Goal: Task Accomplishment & Management: Use online tool/utility

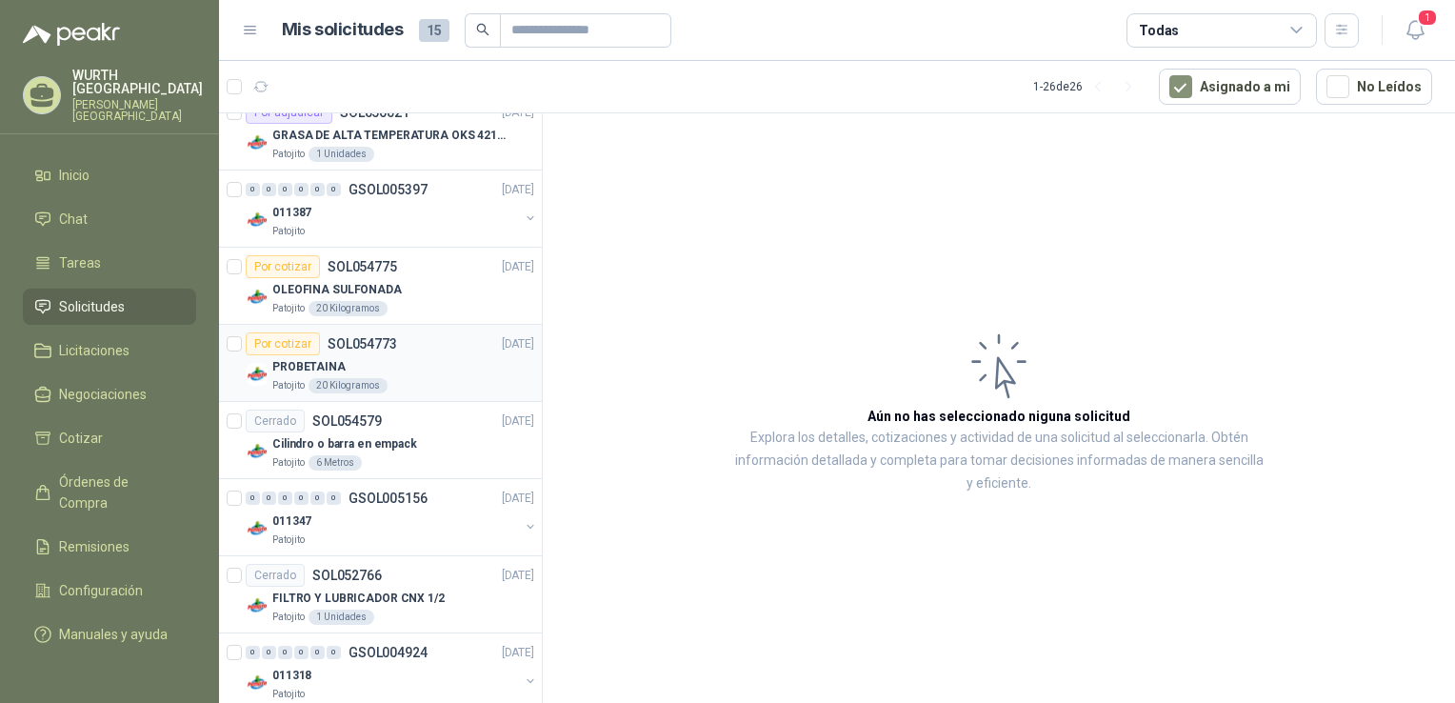
scroll to position [1604, 0]
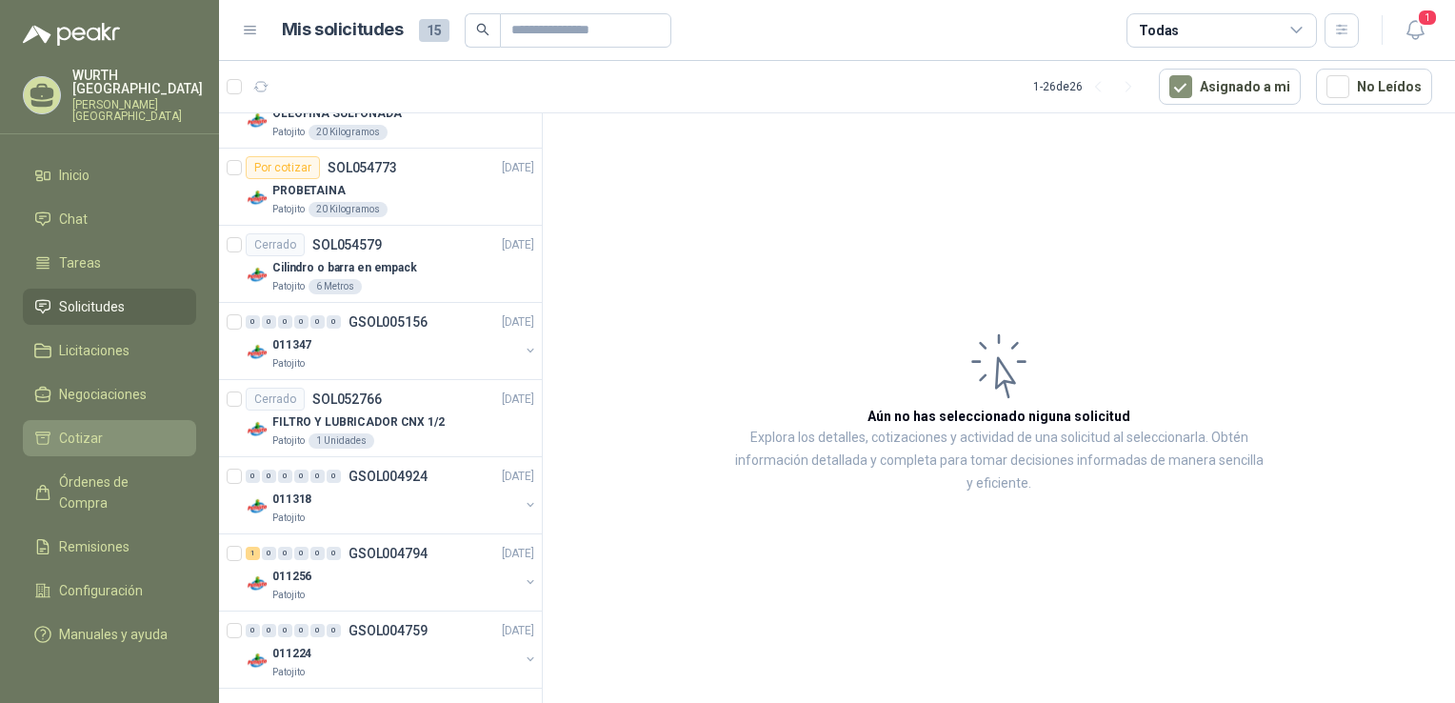
click at [75, 428] on span "Cotizar" at bounding box center [81, 438] width 44 height 21
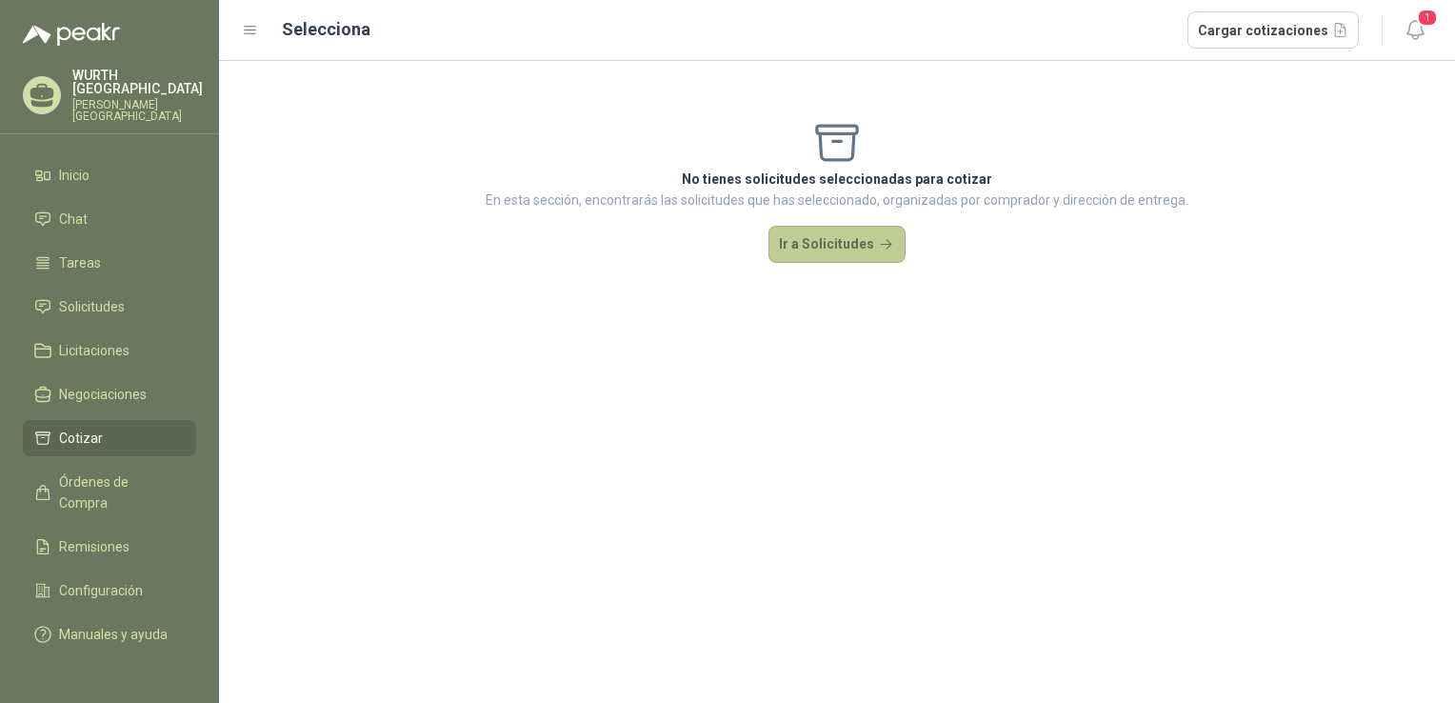
click at [845, 239] on button "Ir a Solicitudes" at bounding box center [836, 245] width 137 height 38
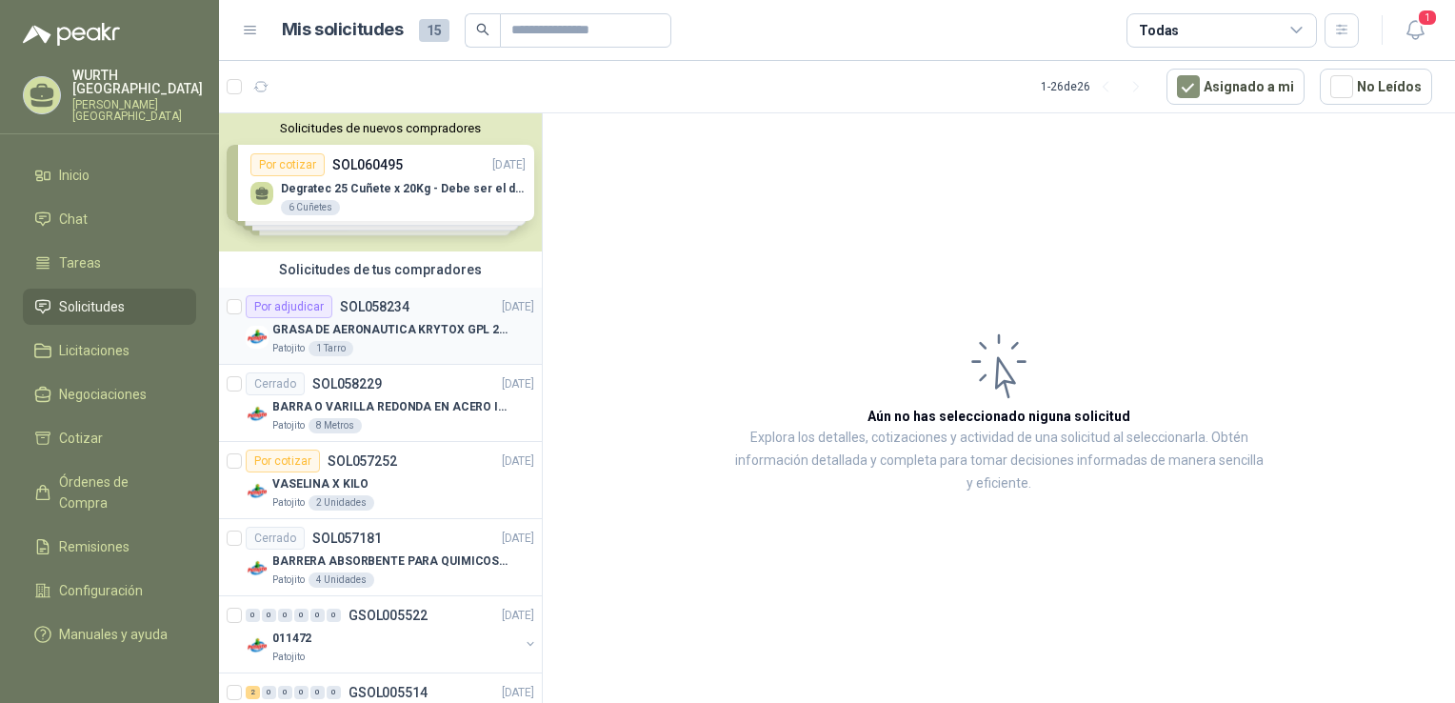
click at [398, 318] on div "GRASA DE AERONAUTICA KRYTOX GPL 207 (SE ADJUNTA IMAGEN DE REFERENCIA)" at bounding box center [403, 329] width 262 height 23
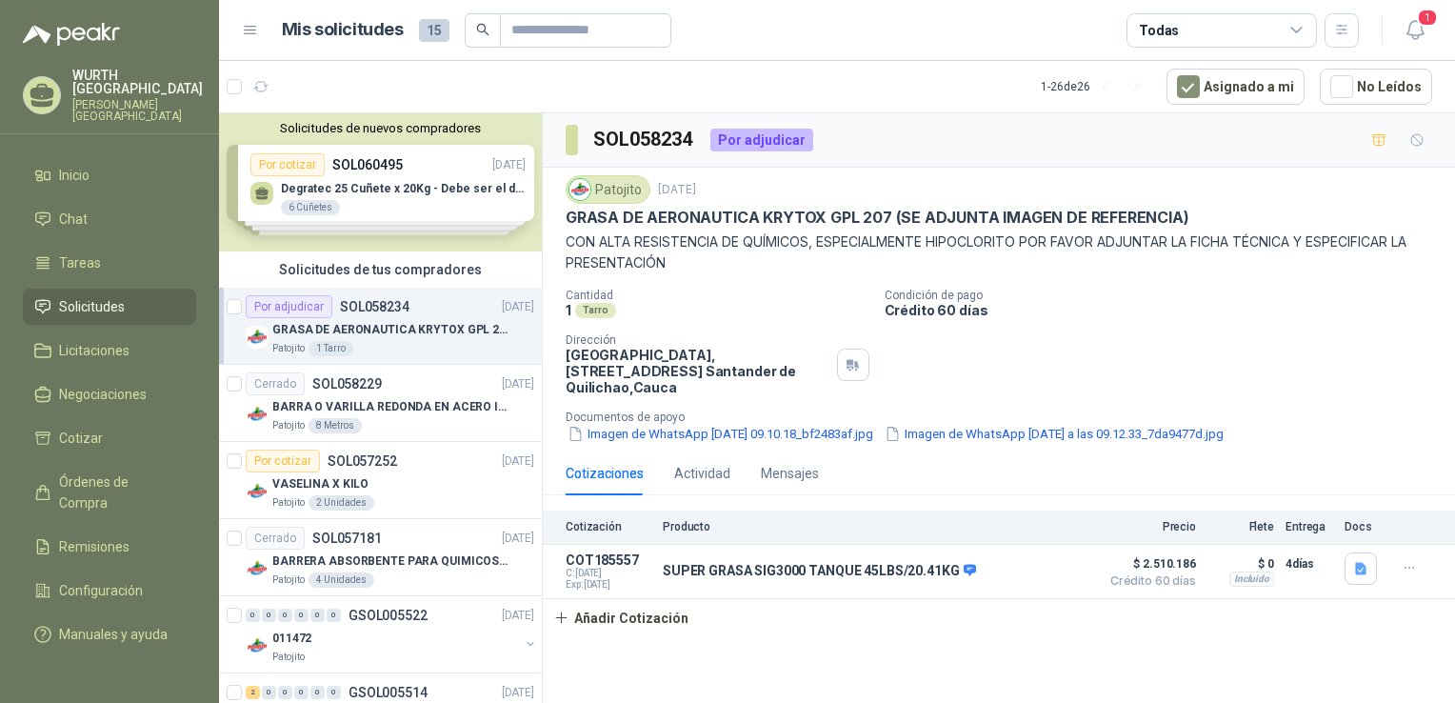
click at [406, 189] on div "Solicitudes de nuevos compradores Por cotizar SOL060495 [DATE] Degratec 25 Cuñe…" at bounding box center [380, 182] width 323 height 138
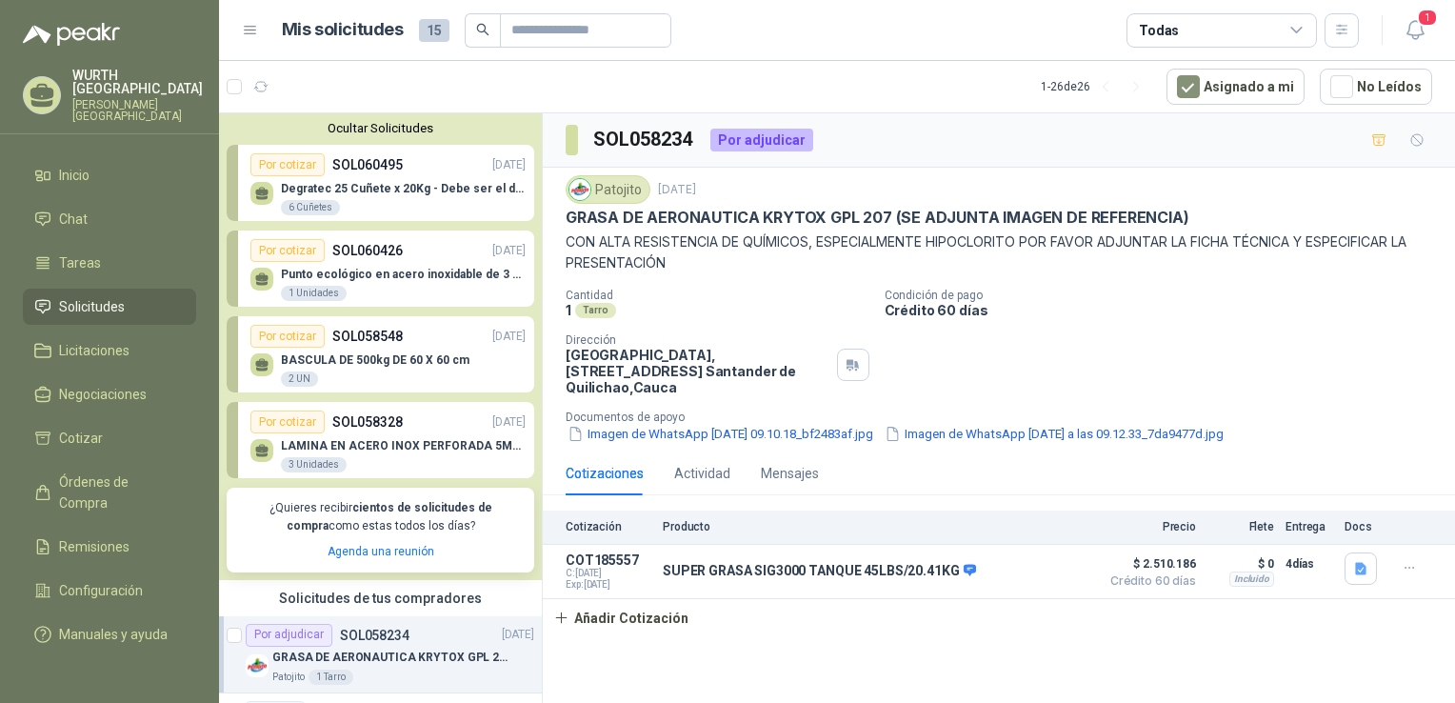
click at [377, 190] on p "Degratec 25 Cuñete x 20Kg - Debe ser el de Tecnas (por ahora homologado) - (Adj…" at bounding box center [403, 188] width 245 height 13
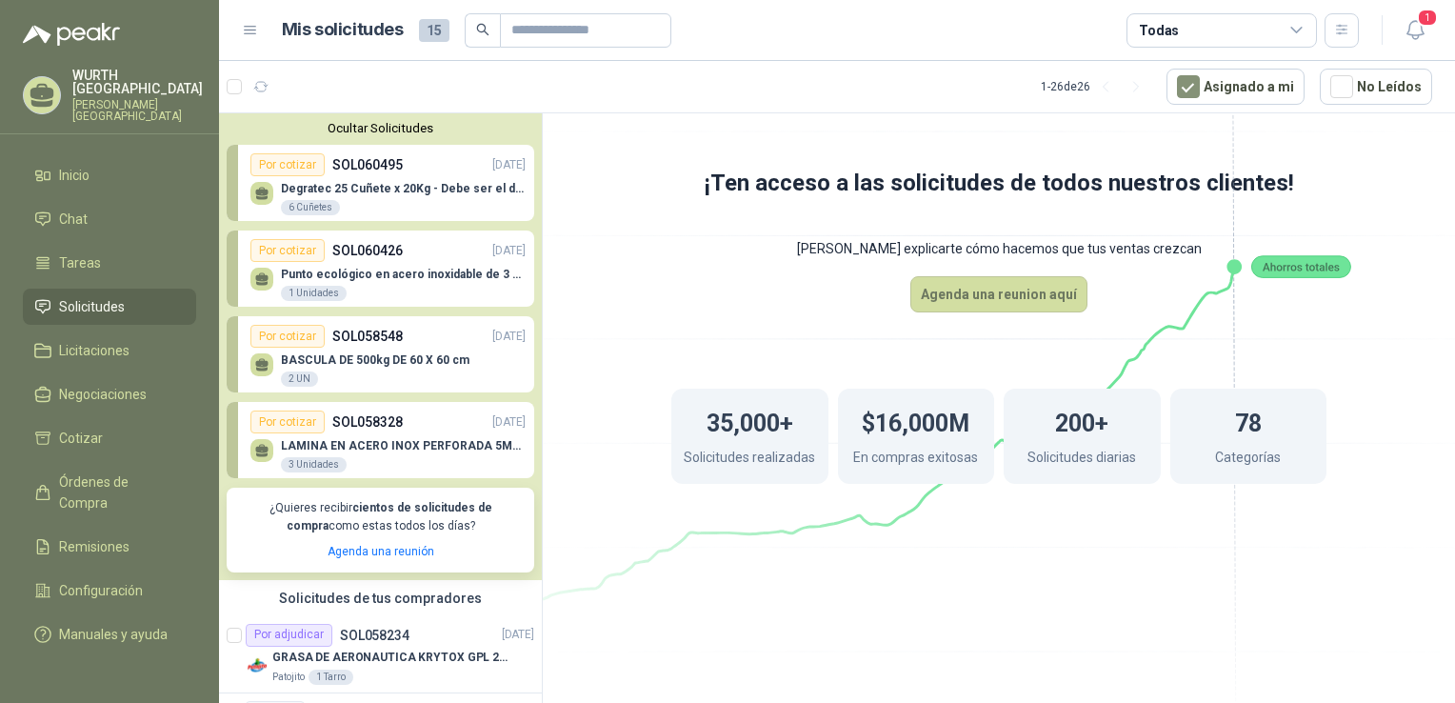
click at [361, 186] on p "Degratec 25 Cuñete x 20Kg - Debe ser el de Tecnas (por ahora homologado) - (Adj…" at bounding box center [403, 188] width 245 height 13
click at [385, 432] on link "Por cotizar SOL058328 [DATE] LAMINA EN ACERO INOX PERFORADA 5MM TIPO MOLINERA 2…" at bounding box center [381, 440] width 308 height 76
click at [319, 207] on div "6 Cuñetes" at bounding box center [310, 207] width 59 height 15
click at [263, 197] on icon at bounding box center [261, 197] width 11 height 4
click at [289, 169] on div "Por cotizar" at bounding box center [287, 164] width 74 height 23
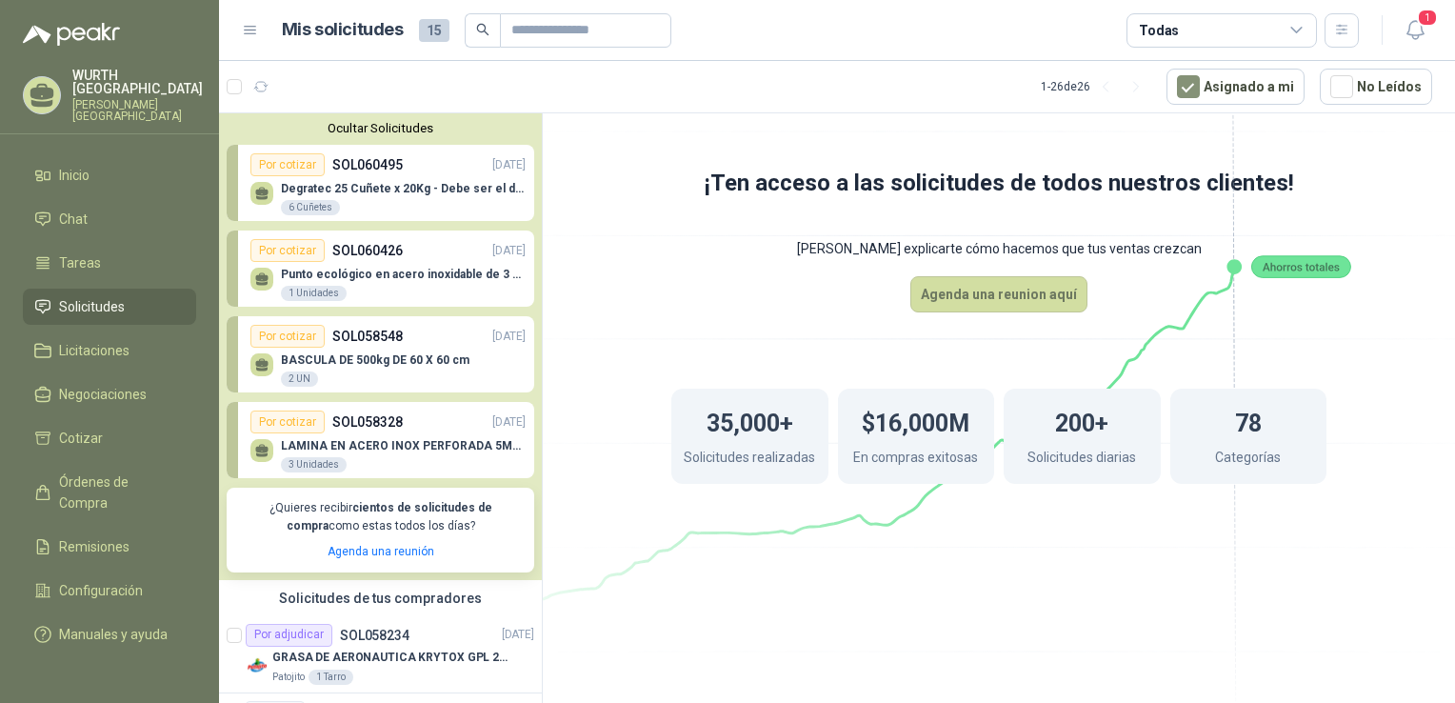
drag, startPoint x: 264, startPoint y: 195, endPoint x: 280, endPoint y: 192, distance: 16.4
click at [264, 194] on icon at bounding box center [261, 191] width 13 height 9
click at [265, 194] on icon at bounding box center [261, 191] width 13 height 9
click at [373, 184] on p "Degratec 25 Cuñete x 20Kg - Debe ser el de Tecnas (por ahora homologado) - (Adj…" at bounding box center [403, 188] width 245 height 13
click at [473, 182] on p "Degratec 25 Cuñete x 20Kg - Debe ser el de Tecnas (por ahora homologado) - (Adj…" at bounding box center [403, 188] width 245 height 13
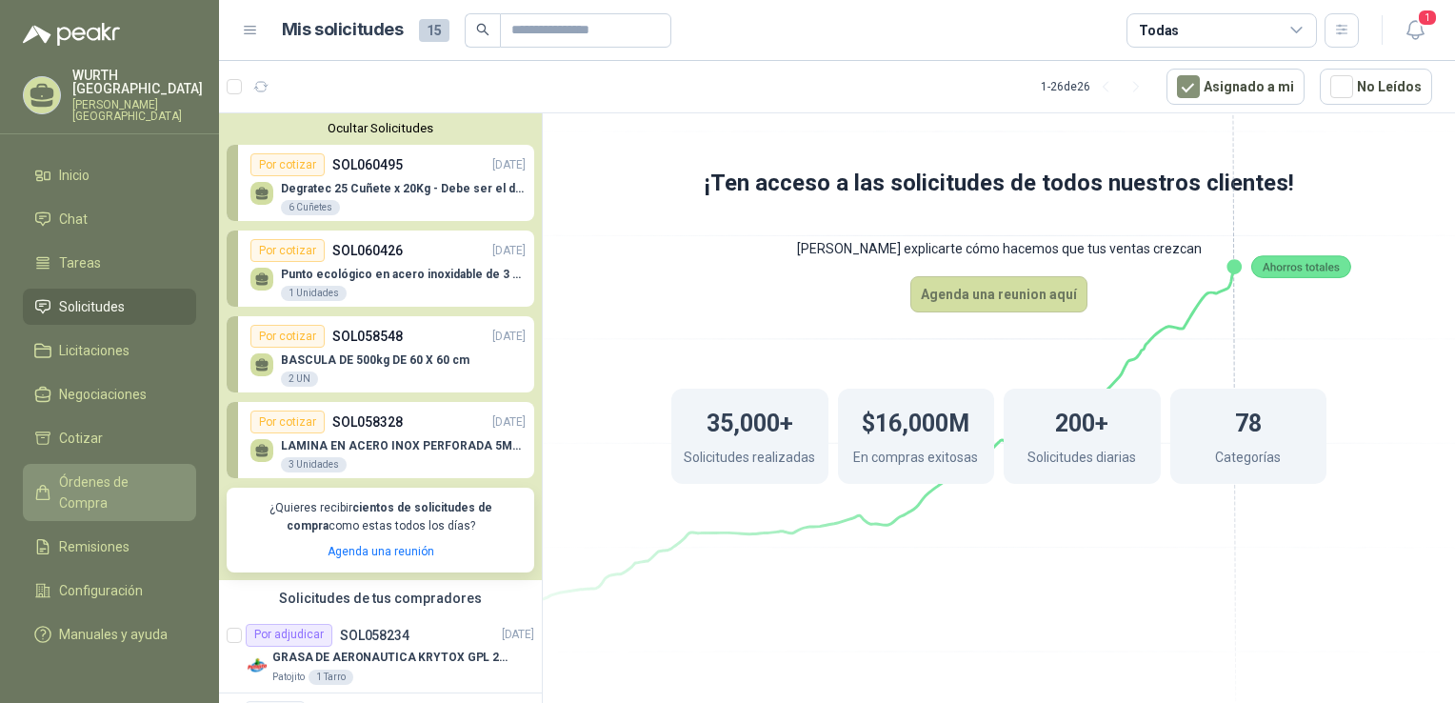
drag, startPoint x: 145, startPoint y: 466, endPoint x: 155, endPoint y: 462, distance: 11.1
click at [147, 471] on span "Órdenes de Compra" at bounding box center [118, 492] width 119 height 42
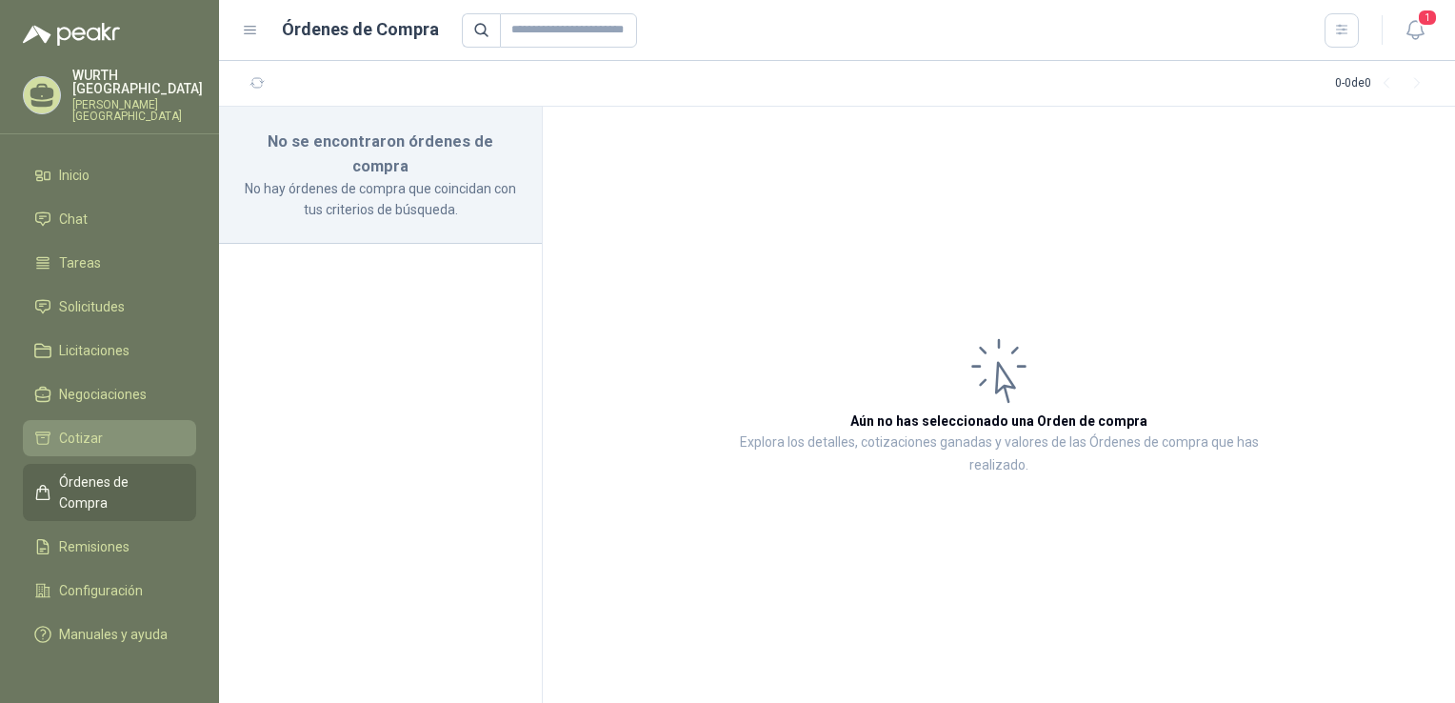
click at [86, 428] on span "Cotizar" at bounding box center [81, 438] width 44 height 21
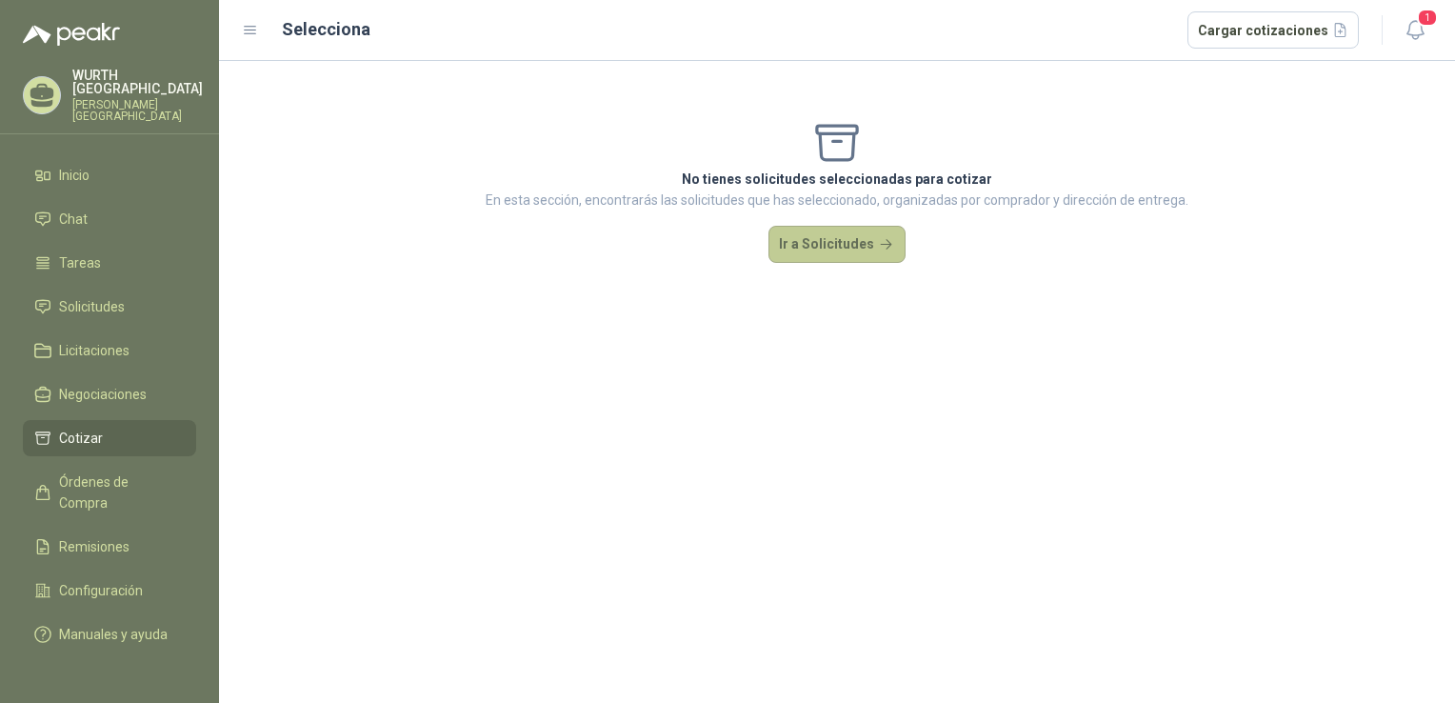
click at [842, 245] on button "Ir a Solicitudes" at bounding box center [836, 245] width 137 height 38
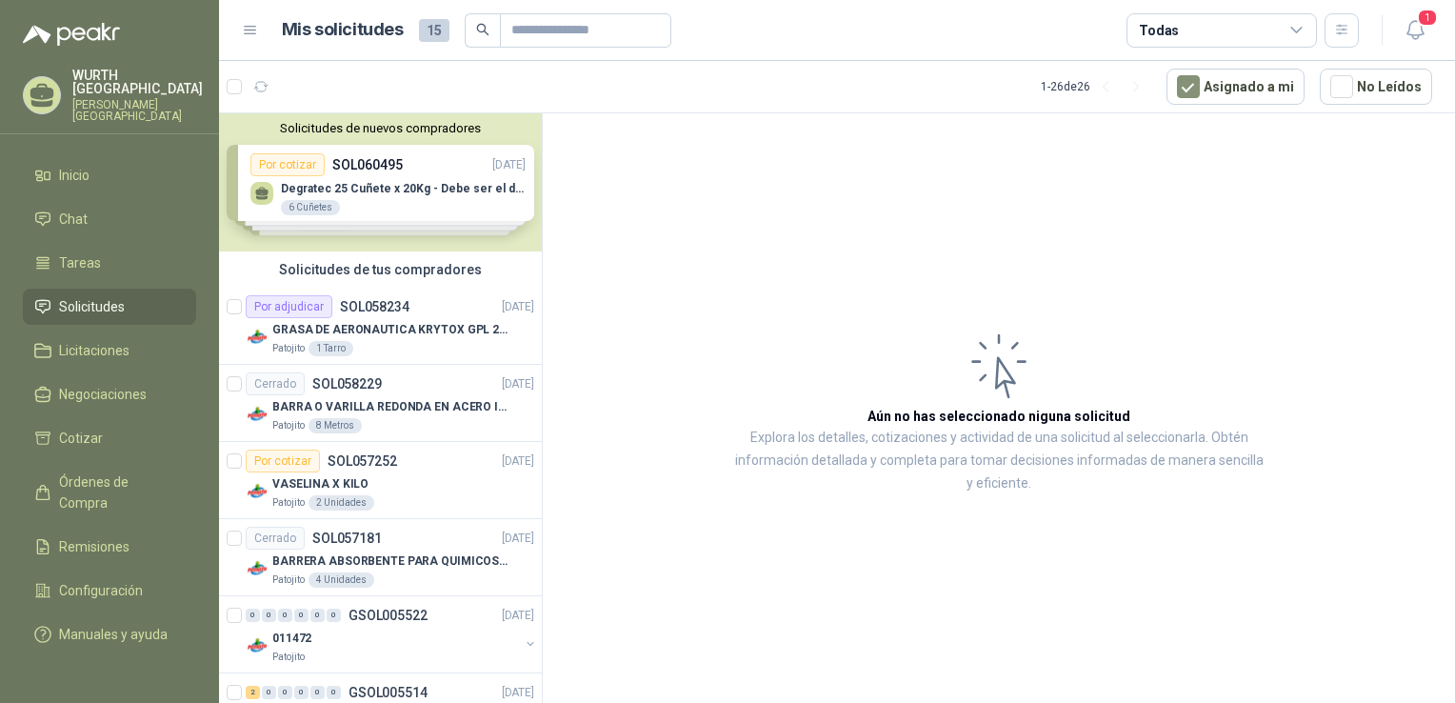
click at [374, 208] on div "Solicitudes de nuevos compradores Por cotizar SOL060495 [DATE] Degratec 25 Cuñe…" at bounding box center [380, 182] width 323 height 138
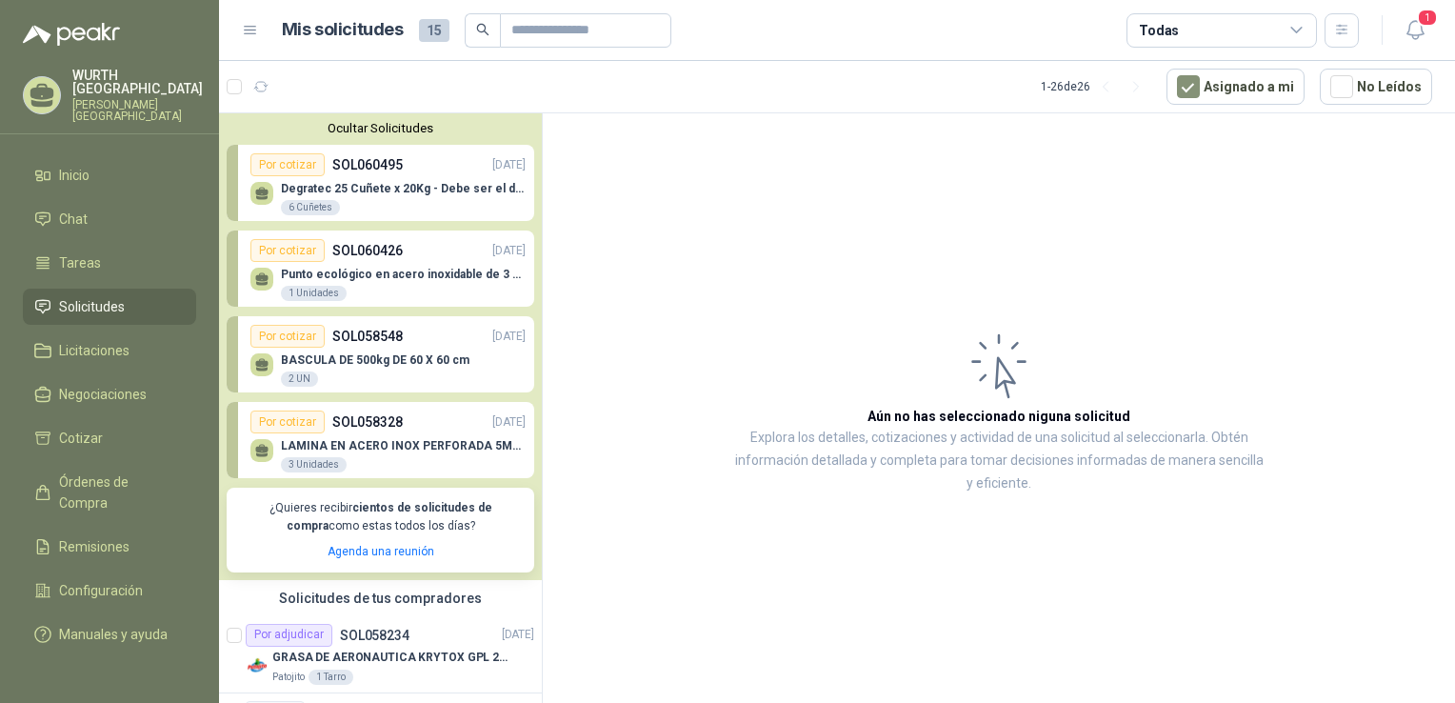
click at [320, 188] on p "Degratec 25 Cuñete x 20Kg - Debe ser el de Tecnas (por ahora homologado) - (Adj…" at bounding box center [403, 188] width 245 height 13
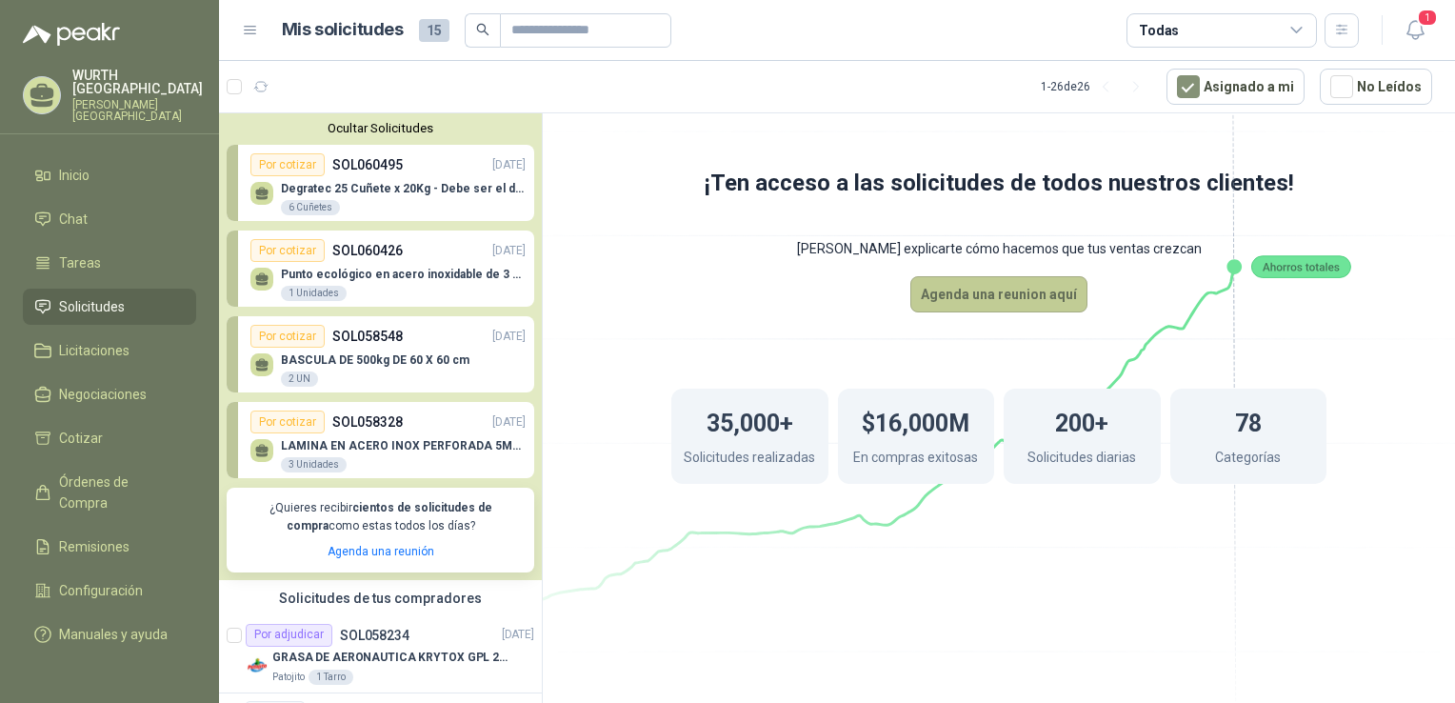
click at [1008, 295] on button "Agenda una reunion aquí" at bounding box center [998, 294] width 177 height 36
